Goal: Information Seeking & Learning: Find specific fact

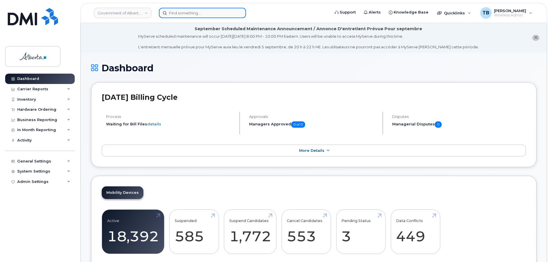
click at [175, 18] on input at bounding box center [202, 13] width 87 height 10
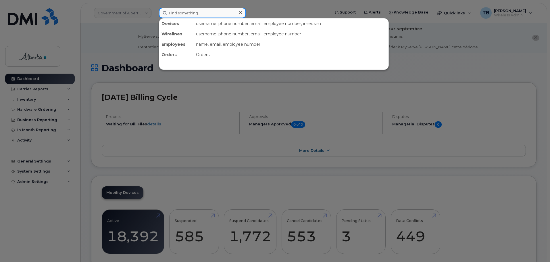
paste input "7805231434"
type input "7805231434"
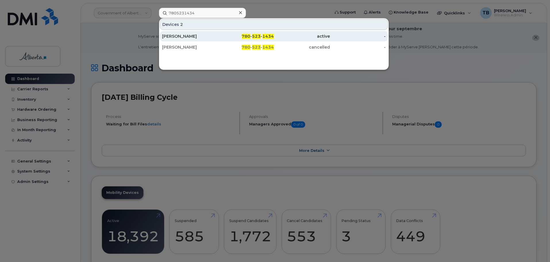
click at [183, 36] on div "[PERSON_NAME]" at bounding box center [190, 36] width 56 height 6
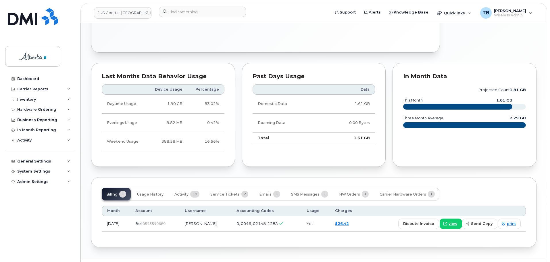
scroll to position [378, 0]
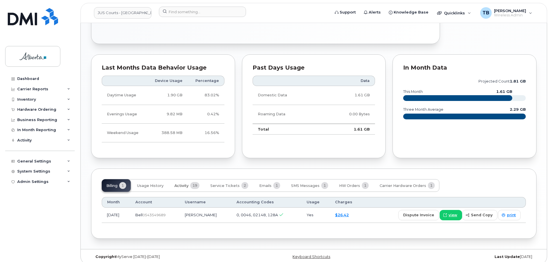
click at [188, 182] on button "Activity 19" at bounding box center [187, 185] width 34 height 13
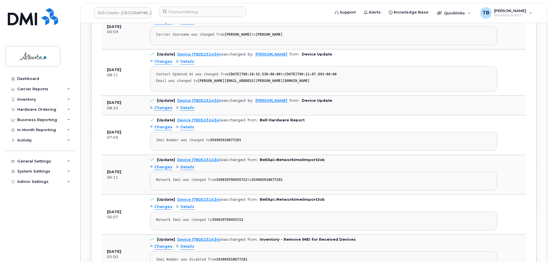
scroll to position [607, 0]
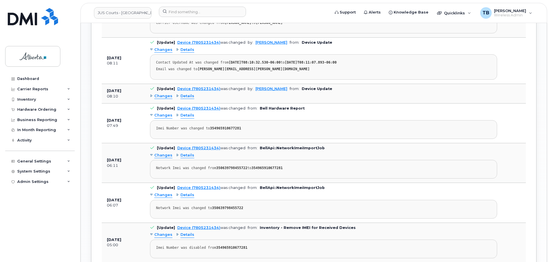
click at [188, 95] on div "Changes Details" at bounding box center [323, 96] width 347 height 9
click at [186, 93] on span "Details" at bounding box center [187, 95] width 14 height 5
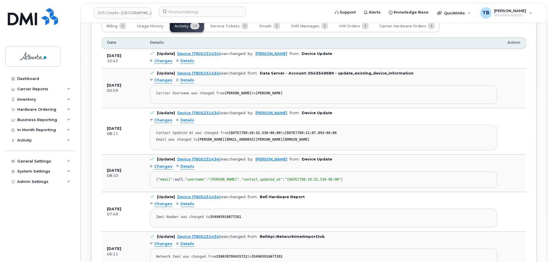
scroll to position [521, 0]
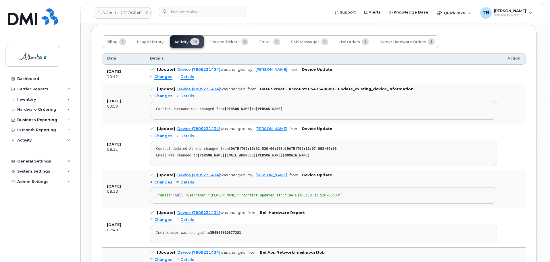
click at [192, 133] on span "Details" at bounding box center [187, 135] width 14 height 5
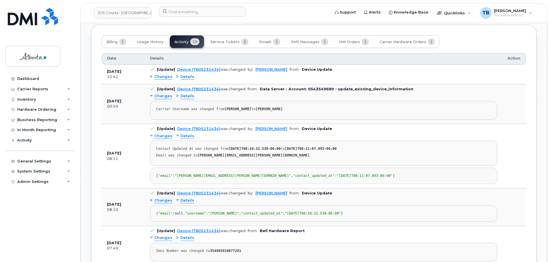
click at [192, 133] on span "Details" at bounding box center [187, 135] width 14 height 5
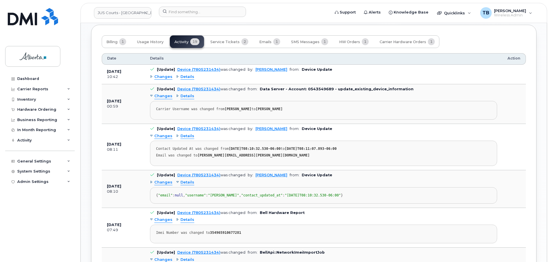
click at [192, 133] on span "Details" at bounding box center [187, 135] width 14 height 5
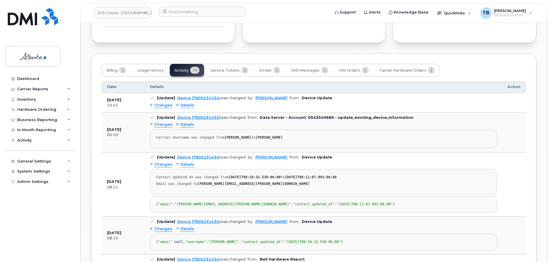
scroll to position [493, 0]
click at [189, 122] on span "Details" at bounding box center [187, 124] width 14 height 5
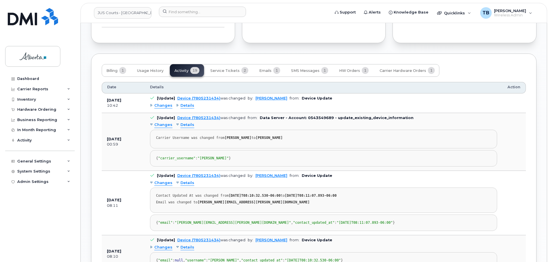
click at [183, 103] on span "Details" at bounding box center [187, 105] width 14 height 5
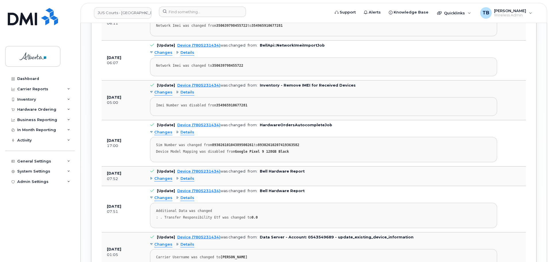
scroll to position [895, 0]
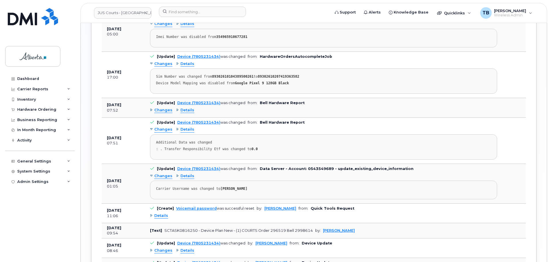
click at [191, 113] on span "Details" at bounding box center [187, 109] width 14 height 5
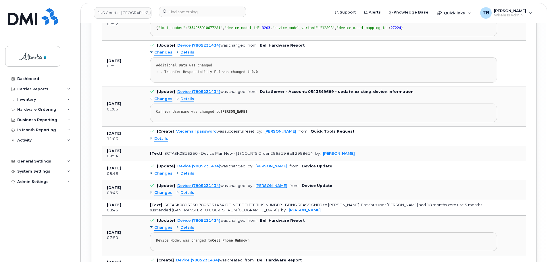
scroll to position [1009, 0]
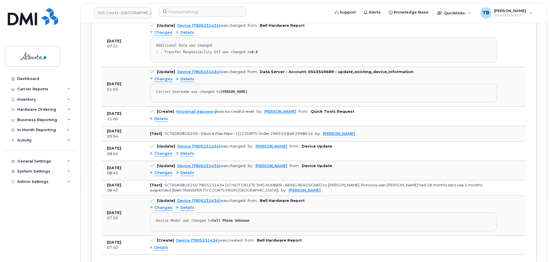
click at [187, 35] on span "Details" at bounding box center [187, 32] width 14 height 5
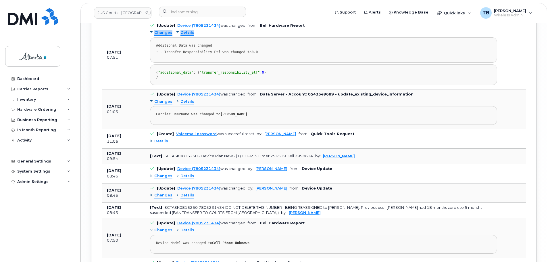
click at [187, 35] on span "Details" at bounding box center [187, 32] width 14 height 5
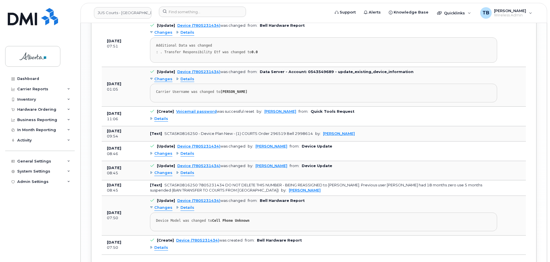
click at [182, 63] on div "Changes Details Additional Data was changed : . Transfer Responsibility Etf was…" at bounding box center [323, 45] width 347 height 34
click at [187, 35] on span "Details" at bounding box center [187, 32] width 14 height 5
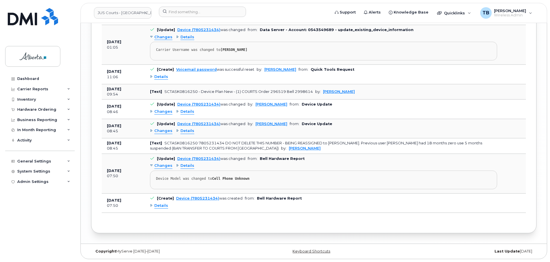
scroll to position [1124, 0]
click at [159, 80] on span "Details" at bounding box center [161, 76] width 14 height 5
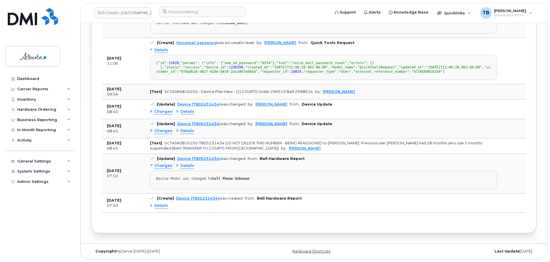
scroll to position [1211, 0]
click at [183, 114] on span "Details" at bounding box center [187, 111] width 14 height 5
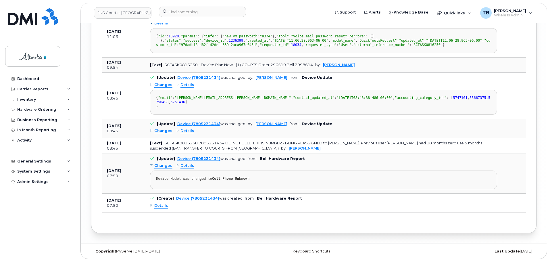
scroll to position [1297, 0]
click at [191, 134] on span "Details" at bounding box center [187, 130] width 14 height 5
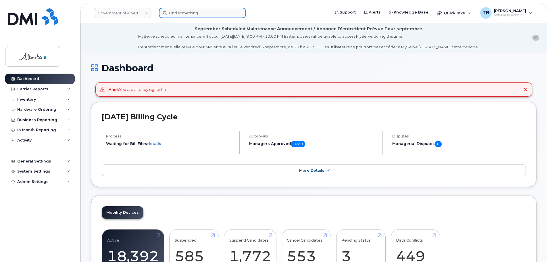
click at [174, 11] on input at bounding box center [202, 13] width 87 height 10
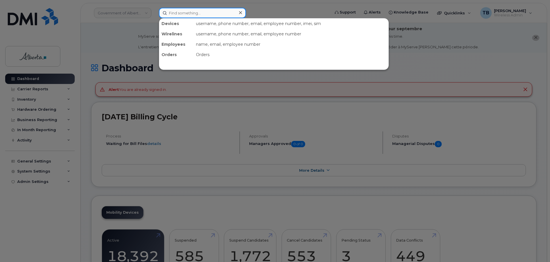
paste input "7805231434"
type input "7805231434"
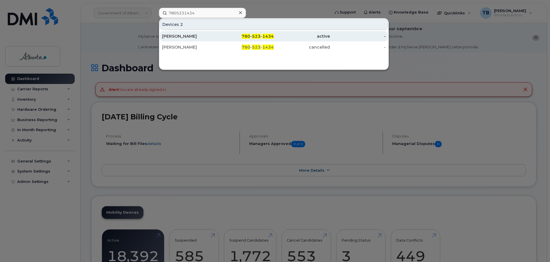
click at [177, 36] on div "[PERSON_NAME]" at bounding box center [190, 36] width 56 height 6
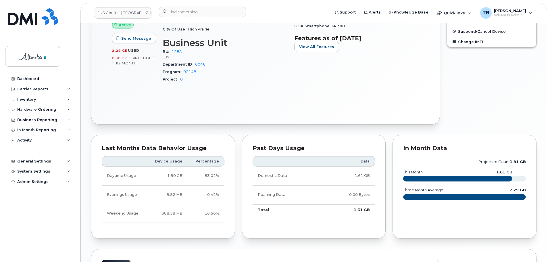
scroll to position [378, 0]
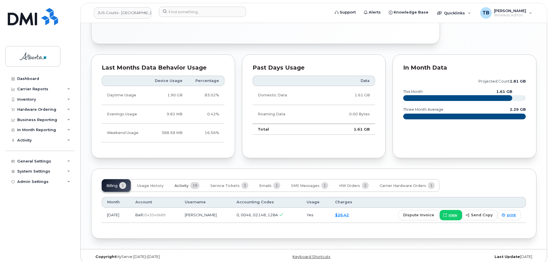
click at [184, 183] on span "Activity" at bounding box center [181, 185] width 14 height 5
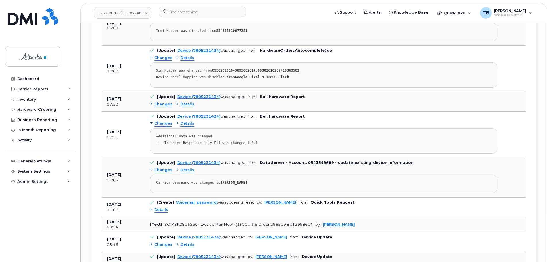
scroll to position [918, 0]
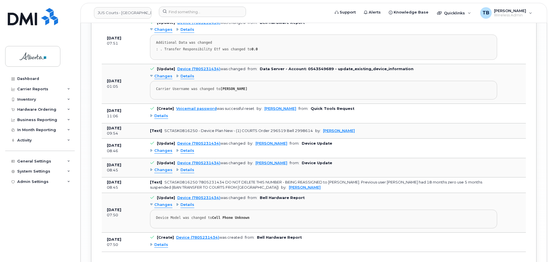
click at [192, 167] on span "Details" at bounding box center [187, 169] width 14 height 5
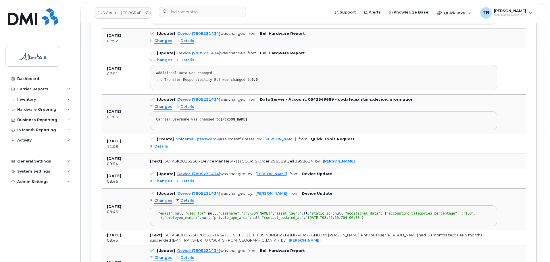
scroll to position [886, 0]
click at [161, 144] on span "Details" at bounding box center [161, 146] width 14 height 5
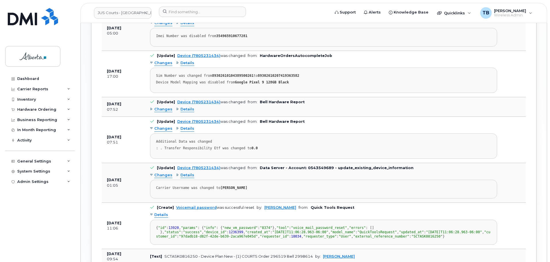
scroll to position [800, 0]
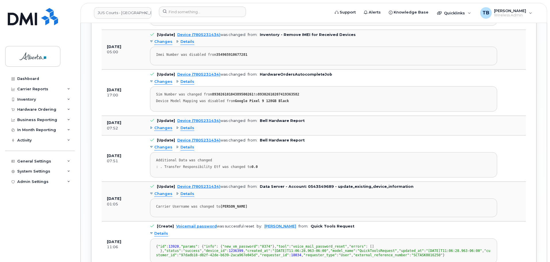
click at [184, 144] on span "Details" at bounding box center [187, 146] width 14 height 5
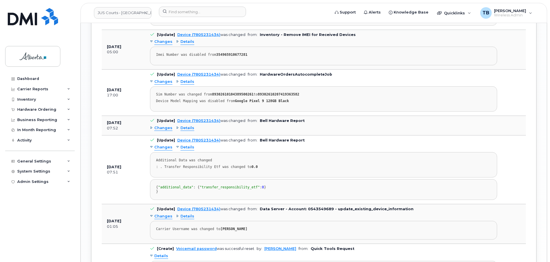
click at [184, 125] on span "Details" at bounding box center [187, 127] width 14 height 5
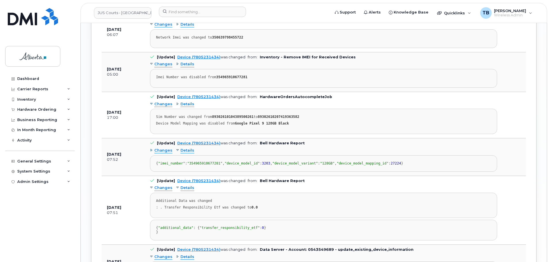
scroll to position [714, 0]
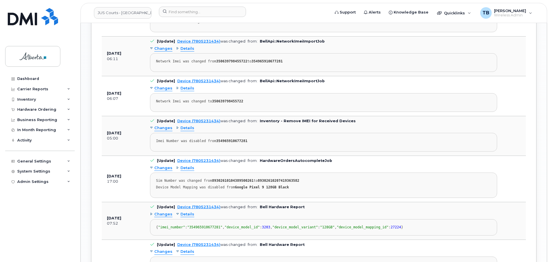
click at [187, 165] on span "Details" at bounding box center [187, 167] width 14 height 5
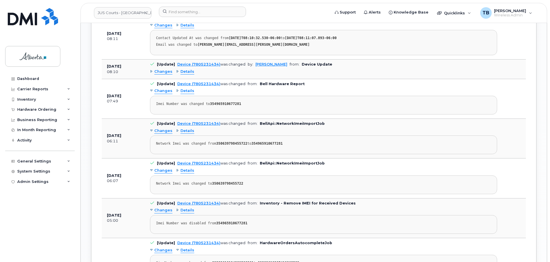
scroll to position [628, 0]
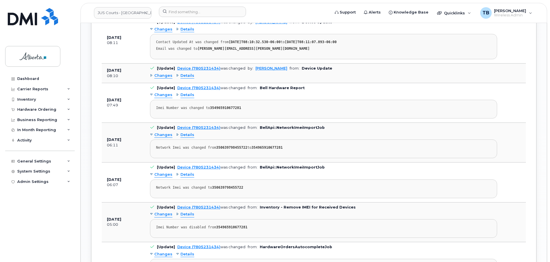
click at [182, 211] on span "Details" at bounding box center [187, 213] width 14 height 5
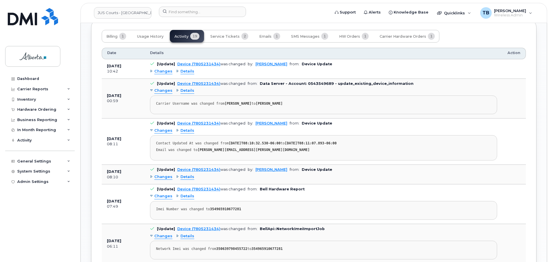
scroll to position [513, 0]
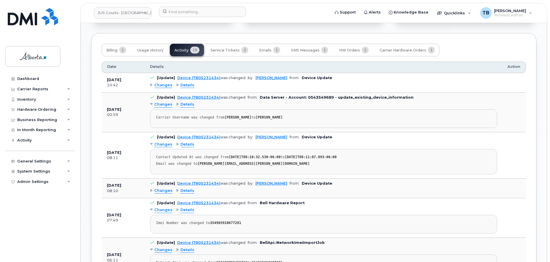
click at [183, 188] on span "Details" at bounding box center [187, 190] width 14 height 5
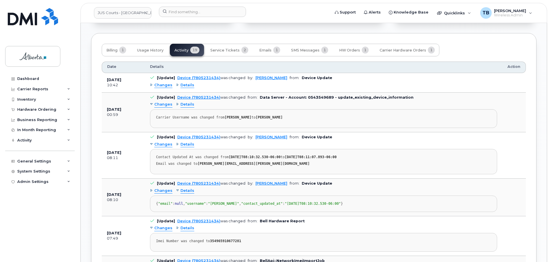
scroll to position [484, 0]
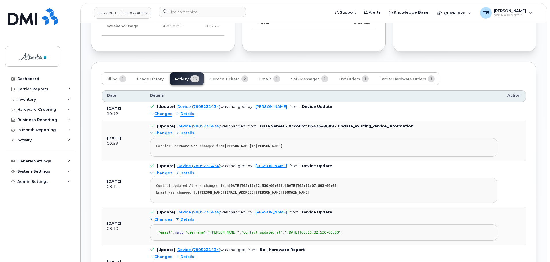
click at [188, 130] on span "Details" at bounding box center [187, 132] width 14 height 5
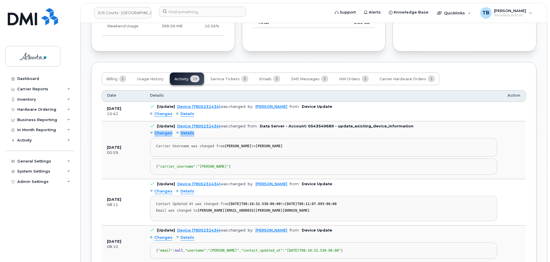
click at [188, 130] on span "Details" at bounding box center [187, 132] width 14 height 5
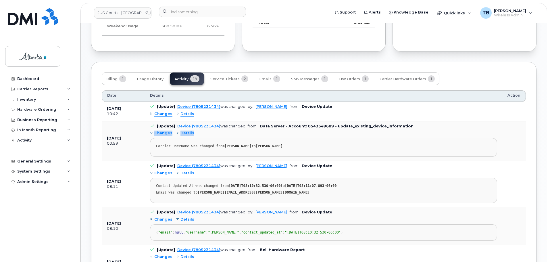
click at [187, 130] on span "Details" at bounding box center [187, 132] width 14 height 5
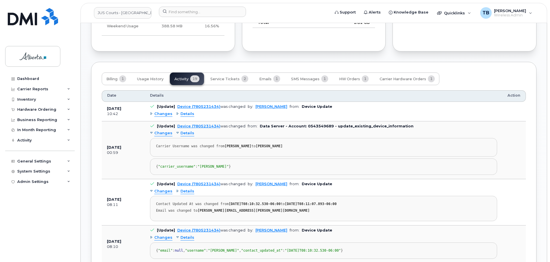
click at [187, 111] on span "Details" at bounding box center [187, 113] width 14 height 5
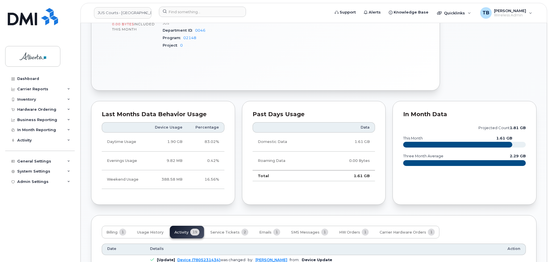
scroll to position [283, 0]
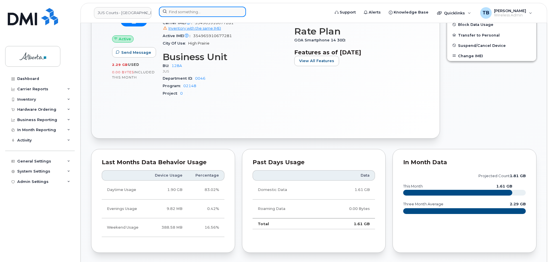
click at [196, 14] on input at bounding box center [202, 12] width 87 height 10
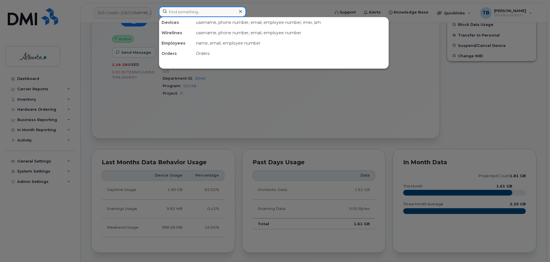
paste input "5873381581"
type input "5873381581"
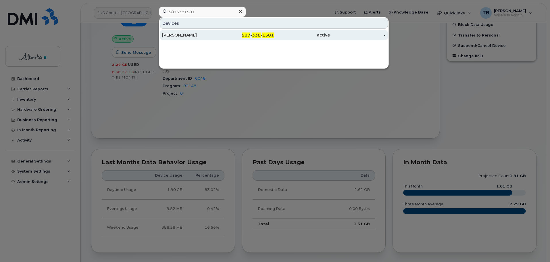
click at [175, 30] on link "Ronald Melnichuk 587 - 338 - 1581 active -" at bounding box center [274, 35] width 228 height 10
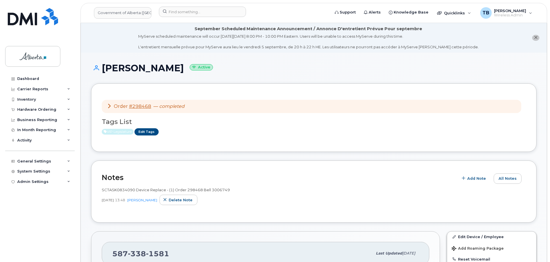
click at [114, 188] on span "SCTASK0834090 Device Replace - (1) Order 298468 Bell 3006749" at bounding box center [166, 189] width 128 height 5
copy span "SCTASK0834090"
click at [176, 13] on input at bounding box center [202, 12] width 87 height 10
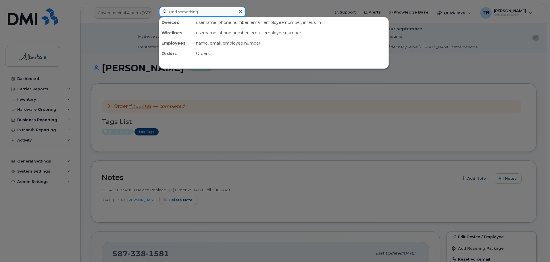
paste input "7806187687"
type input "7806187687"
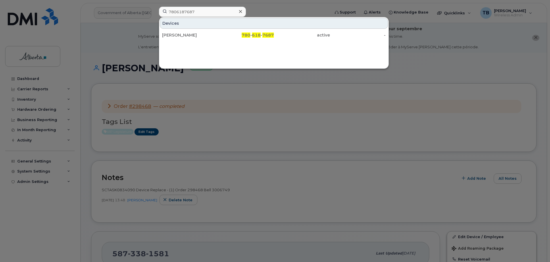
drag, startPoint x: 175, startPoint y: 33, endPoint x: 84, endPoint y: 1, distance: 96.8
click at [175, 33] on div "Christopher Grainger" at bounding box center [190, 35] width 56 height 6
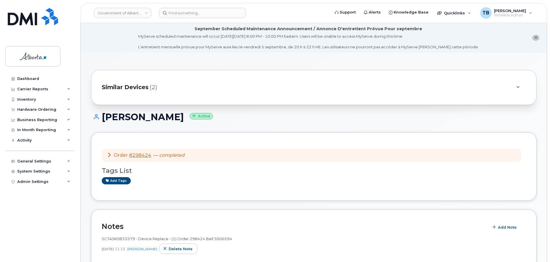
click at [118, 240] on span "SCTASK0833579 - Device Replace - (1) Order 298424 Bell 3006594" at bounding box center [167, 238] width 130 height 5
copy span "SCTASK0833579"
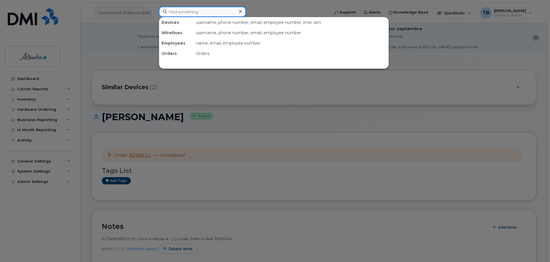
click at [180, 10] on input at bounding box center [202, 12] width 87 height 10
paste input "7802199565"
type input "7802199565"
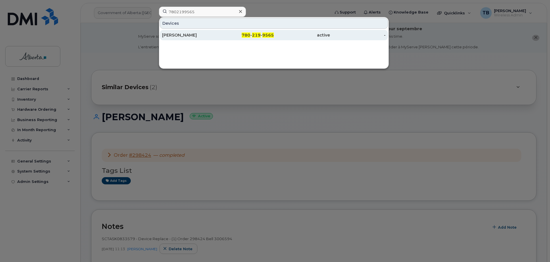
drag, startPoint x: 180, startPoint y: 32, endPoint x: 180, endPoint y: 35, distance: 3.2
click at [180, 35] on div "Robert Senior" at bounding box center [190, 35] width 56 height 6
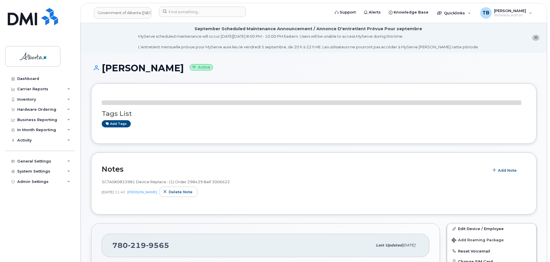
click at [112, 182] on span "SCTASK0833981 Device Replace - (1) Order 298429 Bell 3006622" at bounding box center [166, 181] width 128 height 5
copy span "SCTASK0833981"
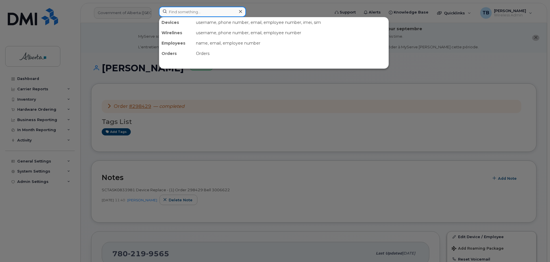
click at [184, 13] on input at bounding box center [202, 12] width 87 height 10
paste input "7807199536"
type input "7807199536"
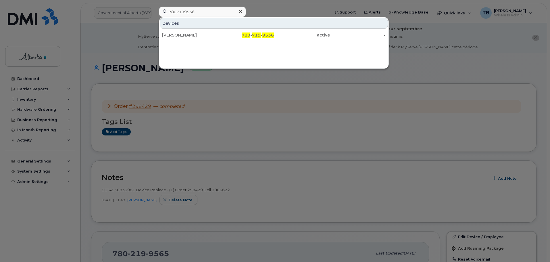
drag, startPoint x: 168, startPoint y: 31, endPoint x: 94, endPoint y: 54, distance: 77.8
click at [168, 31] on div "Jay Zack" at bounding box center [190, 35] width 56 height 10
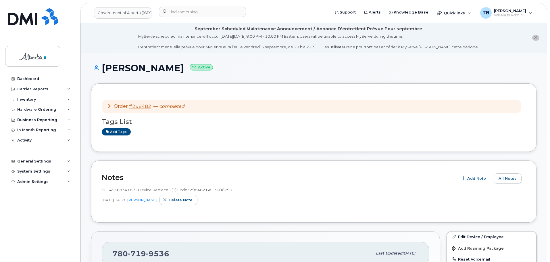
click at [112, 189] on span "SCTASK0834187 - Device Replace - (1) Order 298482 Bell 3006790" at bounding box center [167, 189] width 130 height 5
copy span "SCTASK0834187"
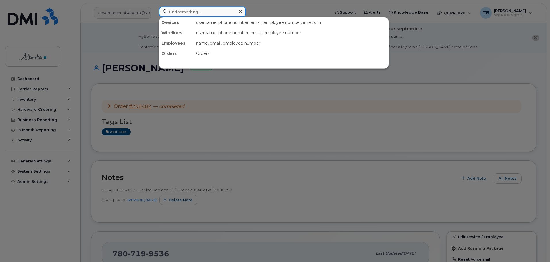
click at [186, 12] on input at bounding box center [202, 12] width 87 height 10
paste input "5875835036"
type input "5875835036"
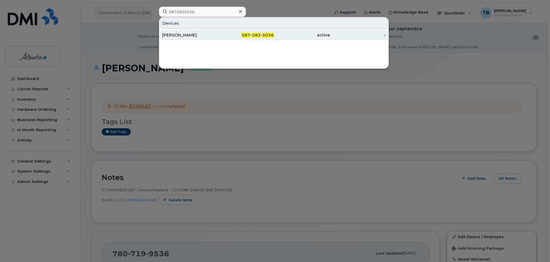
click at [171, 38] on div "[PERSON_NAME]" at bounding box center [190, 35] width 56 height 10
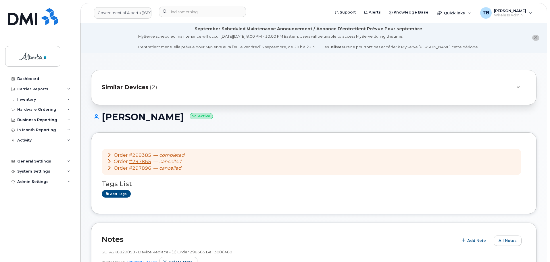
click at [116, 230] on div "Notes Add Note All Notes SCTASK0829050 - Device Replace - (1) Order 298385 Bell…" at bounding box center [313, 253] width 445 height 62
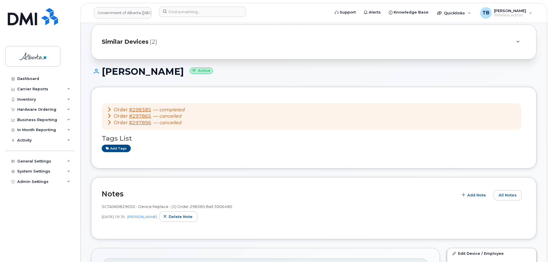
scroll to position [86, 0]
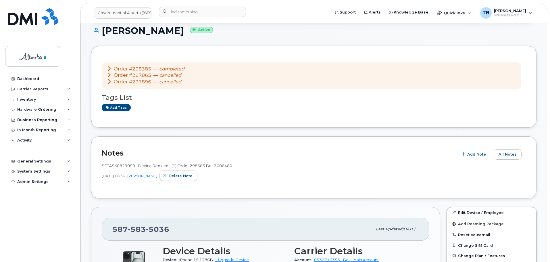
click at [116, 164] on span "SCTASK0829050 - Device Replace - (1) Order 298385 Bell 3006480" at bounding box center [167, 165] width 130 height 5
copy span "SCTASK0829050"
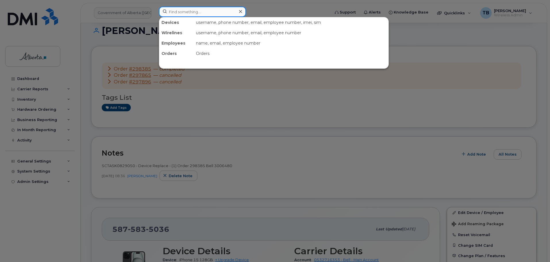
drag, startPoint x: 189, startPoint y: 11, endPoint x: 189, endPoint y: 14, distance: 3.4
click at [189, 11] on input at bounding box center [202, 12] width 87 height 10
paste input "7802323674"
type input "7802323674"
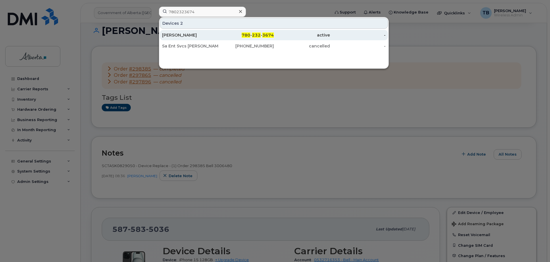
click at [181, 34] on div "Angelique Roth" at bounding box center [190, 35] width 56 height 6
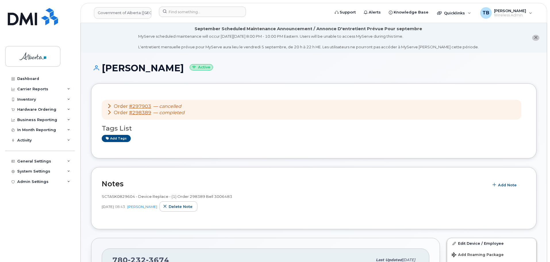
click at [113, 184] on h2 "Notes" at bounding box center [294, 183] width 384 height 9
click at [108, 195] on span "SCTASK0829604 - Device Replace - (1) Order 298389 Bell 3006483" at bounding box center [167, 196] width 130 height 5
copy span "SCTASK0829604"
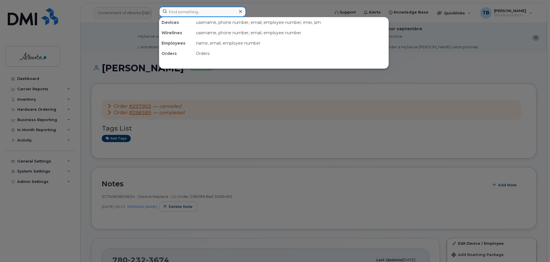
click at [179, 13] on input at bounding box center [202, 12] width 87 height 10
paste input "7802926370"
type input "7802926370"
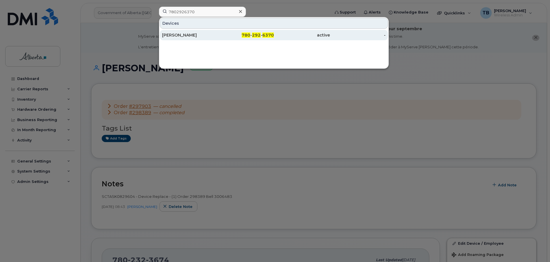
click at [192, 37] on div "[PERSON_NAME]" at bounding box center [190, 35] width 56 height 6
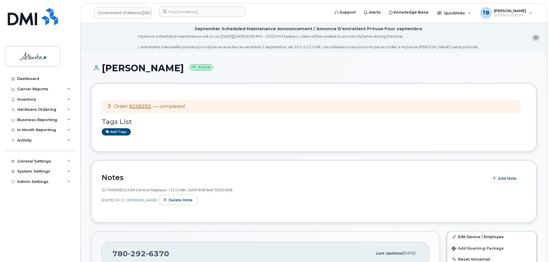
click at [118, 190] on span "SCTASK0832499 Device Replace - (1) Order 3005958 Bell 3005958" at bounding box center [167, 189] width 131 height 5
copy span "SCTASK0832499"
click at [189, 11] on input at bounding box center [202, 12] width 87 height 10
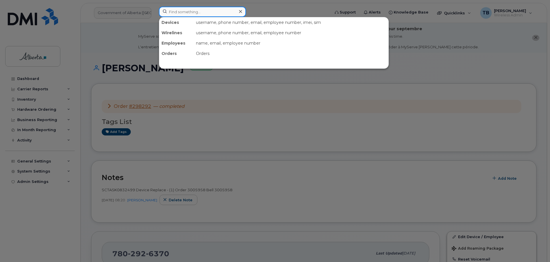
paste input "7809194902"
type input "7809194902"
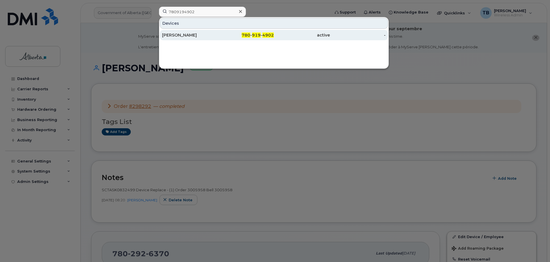
click at [177, 35] on div "Maria Morimanno" at bounding box center [190, 35] width 56 height 6
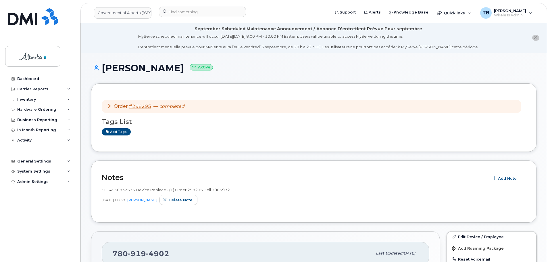
click at [113, 183] on header "Notes Add Note" at bounding box center [314, 177] width 424 height 13
click at [112, 186] on div "SCTASK0832535 Device Replace - (1) Order 298295 Bell 3005972 Aug 15, 2025 08:30…" at bounding box center [314, 198] width 424 height 28
copy span "SCTASK0832535"
click at [185, 13] on input at bounding box center [202, 12] width 87 height 10
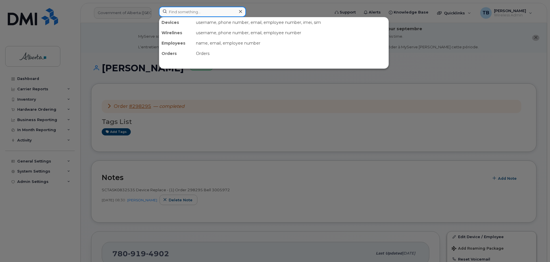
paste input "5875893934"
type input "5875893934"
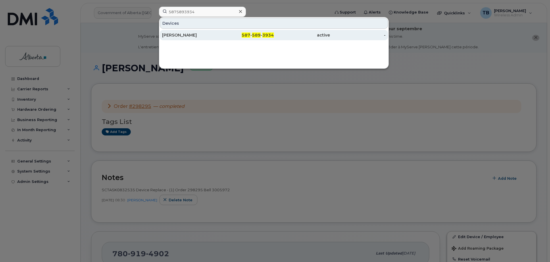
click at [167, 36] on div "Rachelle Bouchard" at bounding box center [190, 35] width 56 height 6
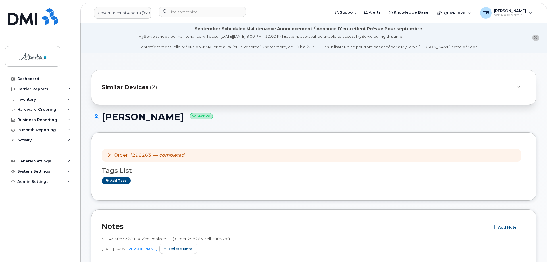
click at [121, 239] on span "SCTASK0832200 Device Replace - (1) Order 298263 Bell 3005790" at bounding box center [166, 238] width 128 height 5
copy span "SCTASK0832200"
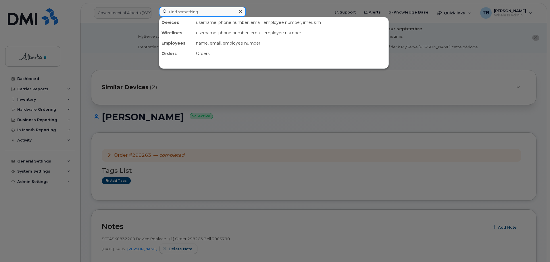
click at [194, 13] on input at bounding box center [202, 12] width 87 height 10
paste input "4035939644"
type input "4035939644"
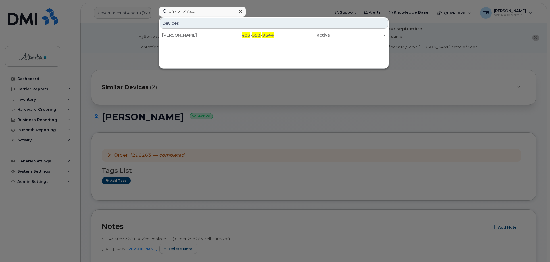
click at [181, 26] on div "Devices" at bounding box center [274, 23] width 228 height 11
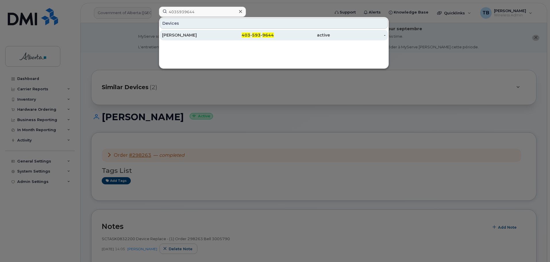
click at [177, 37] on div "[PERSON_NAME]" at bounding box center [190, 35] width 56 height 6
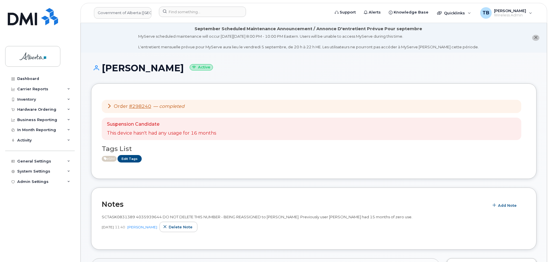
click at [119, 217] on span "SCTASK0831389 4035939644 DO NOT DELETE THIS NUMBER - BEING REASSIGNED to [PERSO…" at bounding box center [257, 216] width 310 height 5
click at [119, 217] on span "SCTASK0831389 4035939644 DO NOT DELETE THIS NUMBER - BEING REASSIGNED to Zoe Zu…" at bounding box center [257, 216] width 310 height 5
copy span "SCTASK0831389"
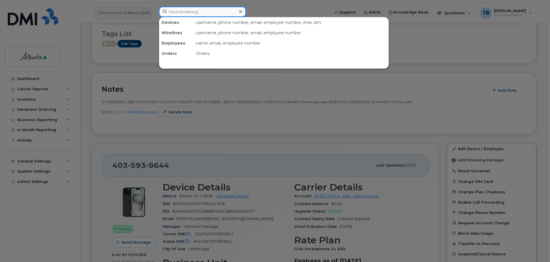
click at [170, 14] on input at bounding box center [202, 12] width 87 height 10
paste input "7805185554"
type input "7805185554"
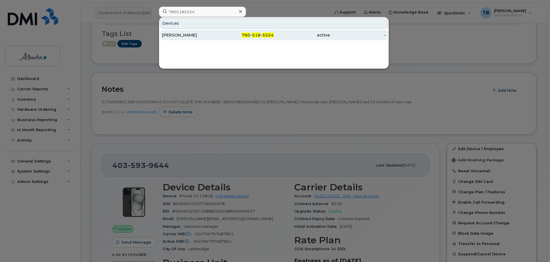
click at [165, 37] on div "Johan Santos" at bounding box center [190, 35] width 56 height 6
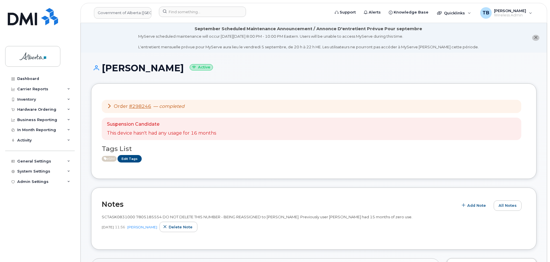
click at [117, 215] on span "SCTASK0831000 7805185554 DO NOT DELETE THIS NUMBER - BEING REASSIGNED to [PERSO…" at bounding box center [257, 216] width 310 height 5
copy span "SCTASK0831000"
click at [168, 10] on input at bounding box center [202, 12] width 87 height 10
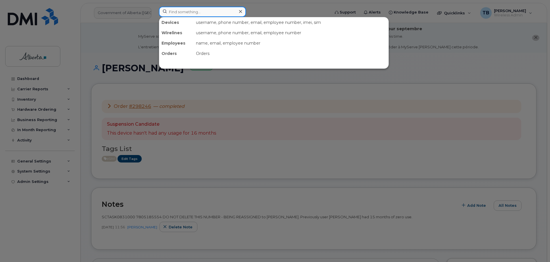
paste input "7809164338"
type input "7809164338"
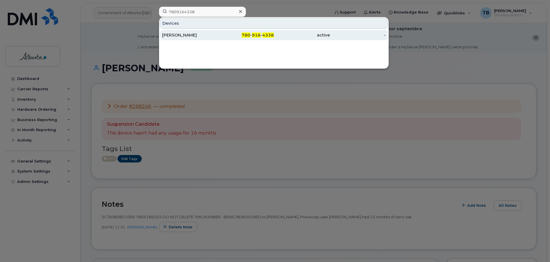
click at [177, 32] on div "[PERSON_NAME]" at bounding box center [190, 35] width 56 height 10
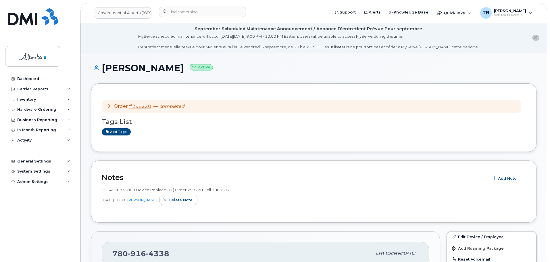
click at [111, 191] on span "SCTASK0831808 Device Replace - (1) Order 298220 Bell 3005597" at bounding box center [166, 189] width 128 height 5
copy span "SCTASK0831808"
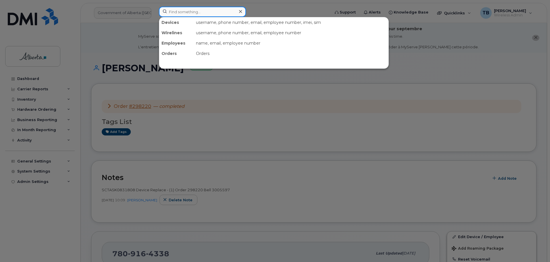
click at [174, 14] on input at bounding box center [202, 12] width 87 height 10
paste input "7806865249"
type input "7806865249"
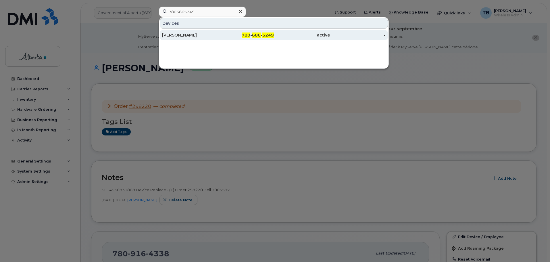
click at [173, 33] on div "[PERSON_NAME]" at bounding box center [190, 35] width 56 height 6
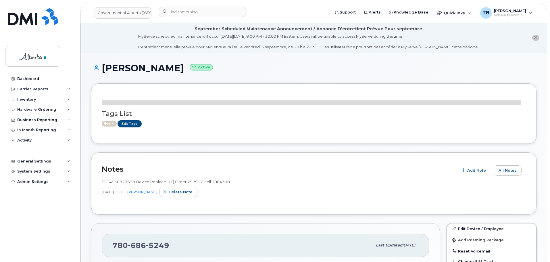
click at [123, 184] on div "SCTASK0829628 Device Replace - (1) Order 297917 Bell 3004398 [DATE] 15:11 [PERS…" at bounding box center [314, 189] width 424 height 28
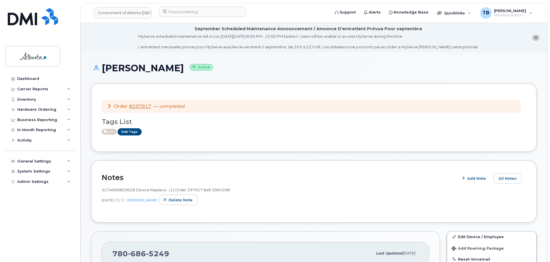
click at [119, 190] on span "SCTASK0829628 Device Replace - (1) Order 297917 Bell 3004398" at bounding box center [166, 189] width 128 height 5
copy span "SCTASK0829628"
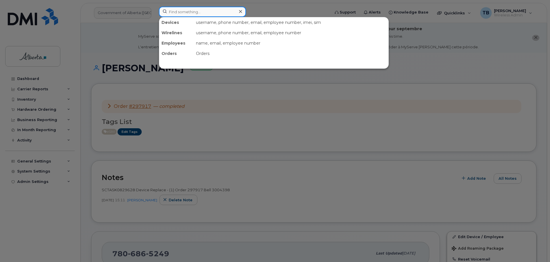
click at [184, 11] on input at bounding box center [202, 12] width 87 height 10
paste input "4037953197"
type input "4037953197"
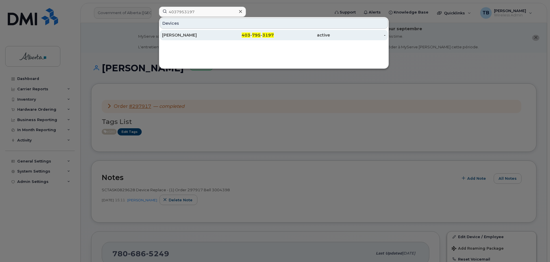
click at [179, 32] on div "Jack Shipton" at bounding box center [190, 35] width 56 height 6
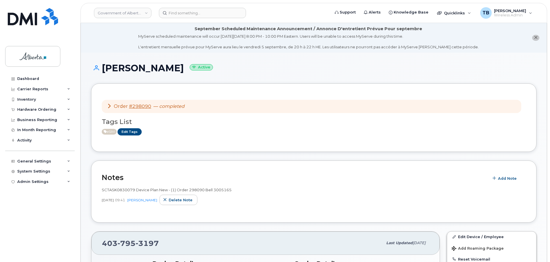
click at [114, 192] on div "SCTASK0830079 Device Plan New - (1) Order 298090 Bell 3005165" at bounding box center [314, 189] width 424 height 5
copy span "SCTASK0830079"
click at [213, 19] on header "Government of Alberta (GOA) Support Alerts Knowledge Base Quicklinks Suspend / …" at bounding box center [313, 13] width 466 height 20
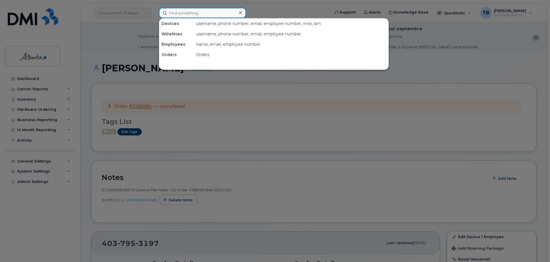
click at [202, 15] on input at bounding box center [202, 13] width 87 height 10
paste input "5879868877"
type input "5879868877"
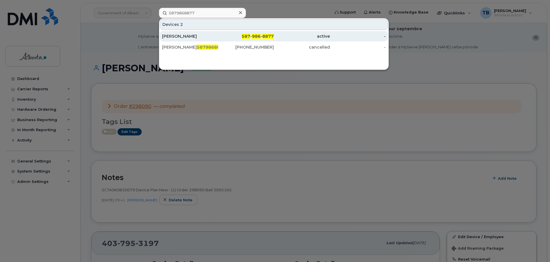
click at [188, 36] on div "Benjamin Ofori" at bounding box center [190, 36] width 56 height 6
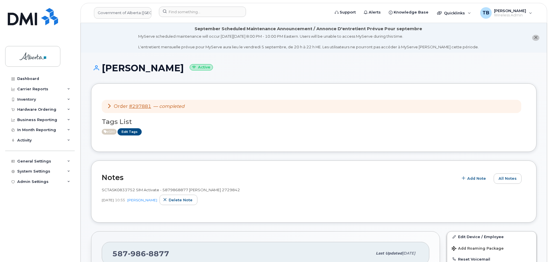
click at [129, 192] on div "SCTASK0833752 SIM Activate - 5879868877 [PERSON_NAME] 2729842" at bounding box center [314, 189] width 424 height 5
click at [128, 191] on span "SCTASK0833752 SIM Activate - 5879868877 eSIM Bell 2729842" at bounding box center [171, 189] width 138 height 5
copy span "SCTASK0833752"
click at [508, 181] on button "All Notes" at bounding box center [507, 178] width 28 height 10
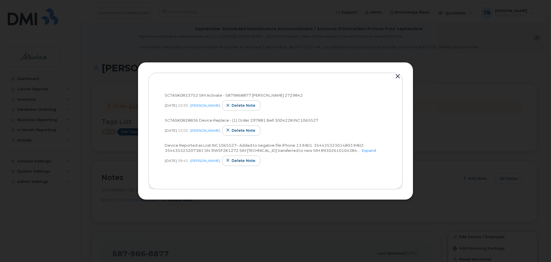
click at [172, 118] on span "SCTASK0828836 Device Replace - (1) Order 297881 Bell 3004228 INC1065527" at bounding box center [242, 120] width 154 height 5
copy span "SCTASK0828836"
click at [395, 72] on button "button" at bounding box center [398, 76] width 9 height 8
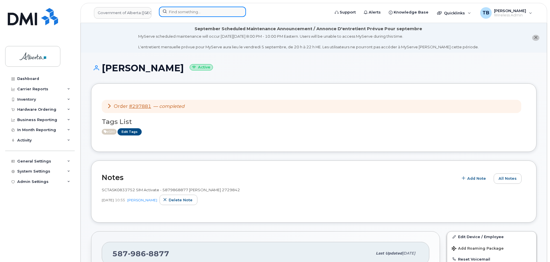
click at [172, 11] on input at bounding box center [202, 12] width 87 height 10
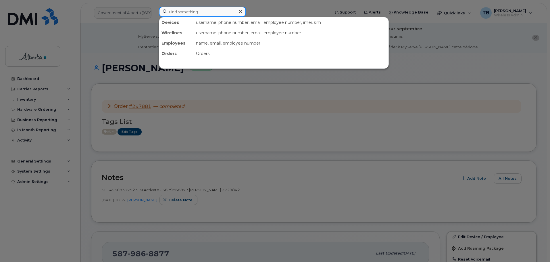
paste input "5873358462"
type input "5873358462"
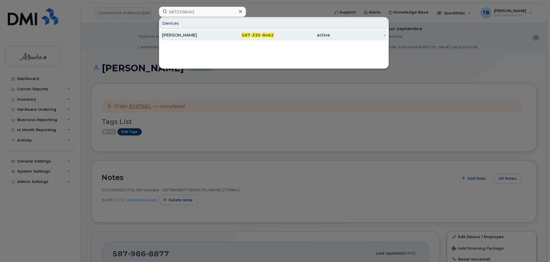
click at [176, 36] on div "Samira Samimi" at bounding box center [190, 35] width 56 height 6
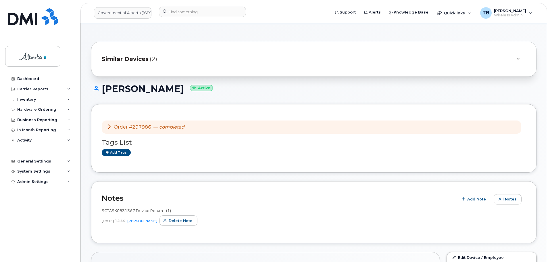
scroll to position [86, 0]
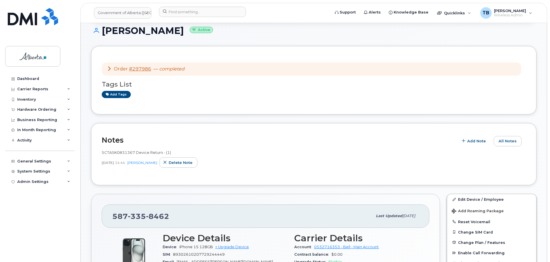
click at [115, 148] on div "SCTASK0831367 Device Return - (1) [DATE] 14:44 [PERSON_NAME] Delete note" at bounding box center [314, 160] width 424 height 28
click at [114, 151] on span "SCTASK0831367 Device Return - (1)" at bounding box center [136, 152] width 69 height 5
copy span "SCTASK0831367"
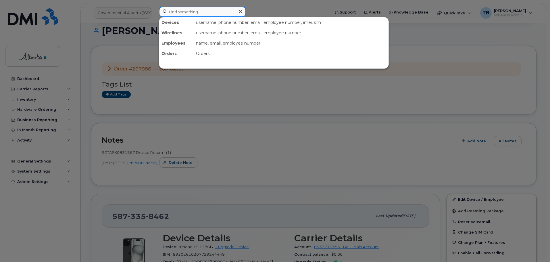
click at [160, 10] on input at bounding box center [202, 12] width 87 height 10
paste input "7806187291"
type input "7806187291"
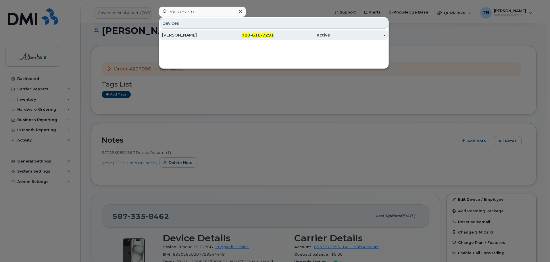
click at [176, 36] on div "James Estey" at bounding box center [190, 35] width 56 height 6
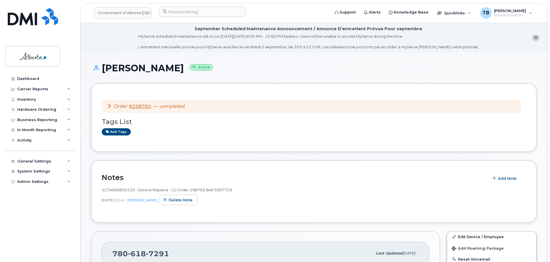
click at [109, 188] on span "SCTASK0835520 - Device Replace - (1) Order 298760 Bell 3007729" at bounding box center [167, 189] width 130 height 5
copy span "SCTASK0835520"
click at [174, 13] on input at bounding box center [202, 12] width 87 height 10
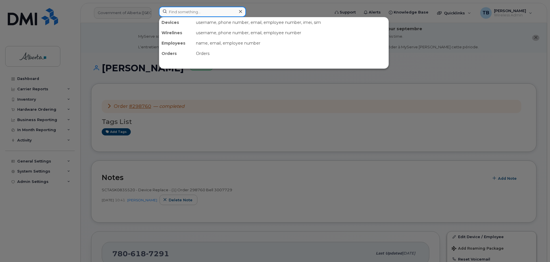
paste input "7802033881"
type input "7802033881"
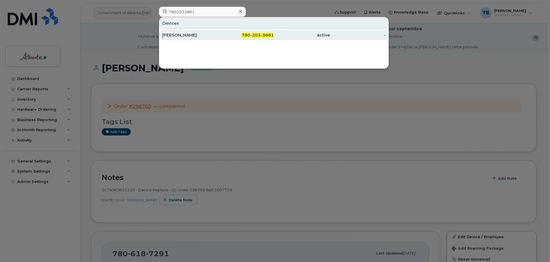
click at [180, 34] on div "[PERSON_NAME]" at bounding box center [190, 35] width 56 height 6
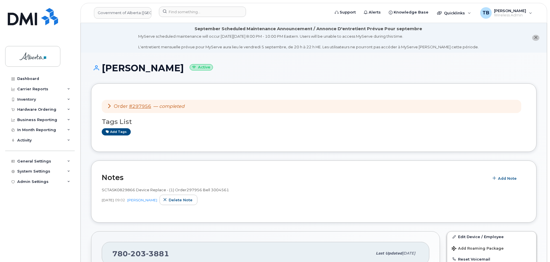
click at [116, 192] on div "SCTASK0829866 Device Replace - (1) Order297956 Bell 3004561" at bounding box center [314, 189] width 424 height 5
click at [114, 190] on span "SCTASK0829866 Device Replace - (1) Order297956 Bell 3004561" at bounding box center [165, 189] width 127 height 5
copy span "SCTASK0829866"
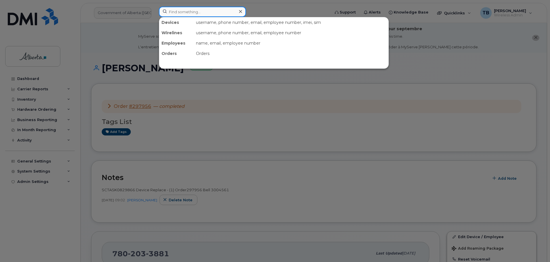
click at [187, 15] on input at bounding box center [202, 12] width 87 height 10
paste input "7802280632"
type input "7802280632"
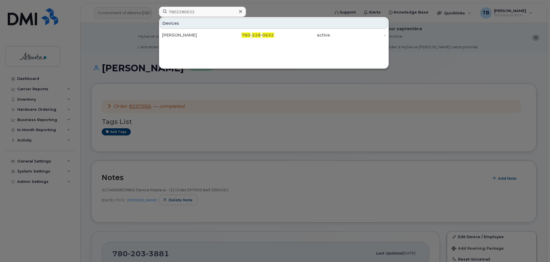
drag, startPoint x: 192, startPoint y: 36, endPoint x: 34, endPoint y: 40, distance: 158.6
click at [192, 36] on div "[PERSON_NAME]" at bounding box center [190, 35] width 56 height 6
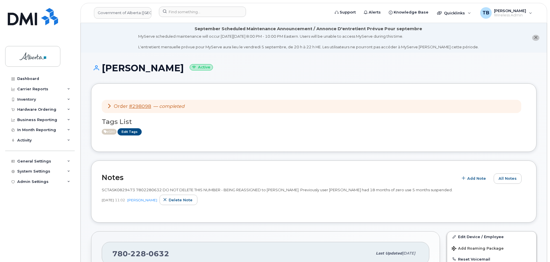
click at [120, 188] on span "SCTASK0829473 7802280632 DO NOT DELETE THIS NUMBER - BEING REASSIGNED to Ayobam…" at bounding box center [277, 189] width 351 height 5
copy span "SCTASK0829473"
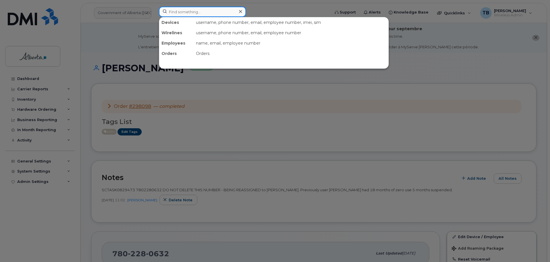
click at [207, 9] on input at bounding box center [202, 12] width 87 height 10
paste input "7809406387"
type input "7809406387"
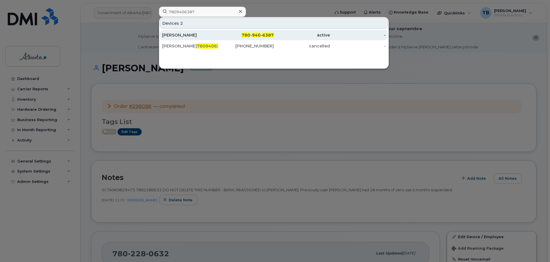
click at [188, 30] on div "Dana Johnson" at bounding box center [190, 35] width 56 height 10
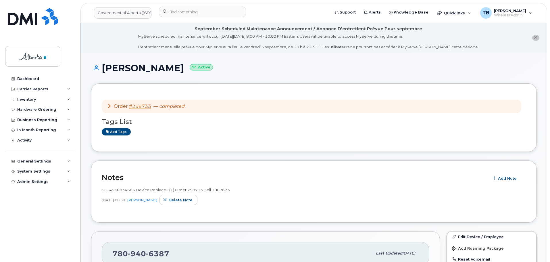
click at [114, 190] on span "SCTASK0834585 Device Replace - (1) Order 298733 Bell 3007623" at bounding box center [166, 189] width 128 height 5
copy span "SCTASK0834585"
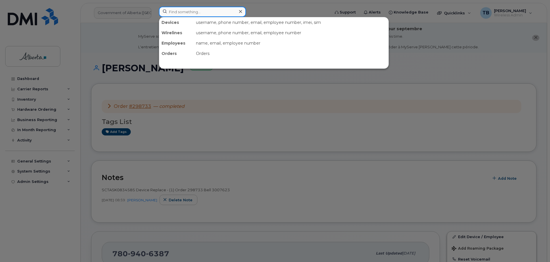
click at [184, 13] on input at bounding box center [202, 12] width 87 height 10
paste input "7802152374"
type input "7802152374"
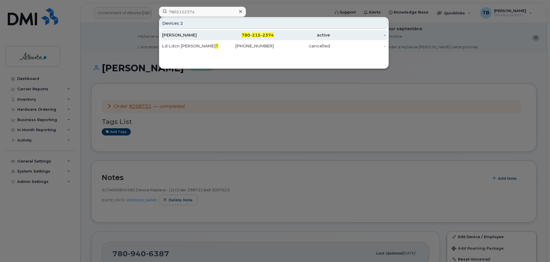
click at [175, 36] on div "[PERSON_NAME]" at bounding box center [190, 35] width 56 height 6
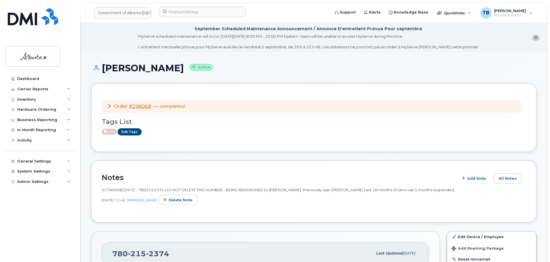
click at [114, 191] on span "SCTASK0829472 - 7802152374 DO NOT DELETE THIS NUMBER - BEING REASSIGNED to [PER…" at bounding box center [278, 189] width 353 height 5
copy span "SCTASK0829472"
click at [173, 6] on header "Government of Alberta ([GEOGRAPHIC_DATA]) Support Alerts Knowledge Base Quickli…" at bounding box center [313, 13] width 466 height 20
